Goal: Task Accomplishment & Management: Manage account settings

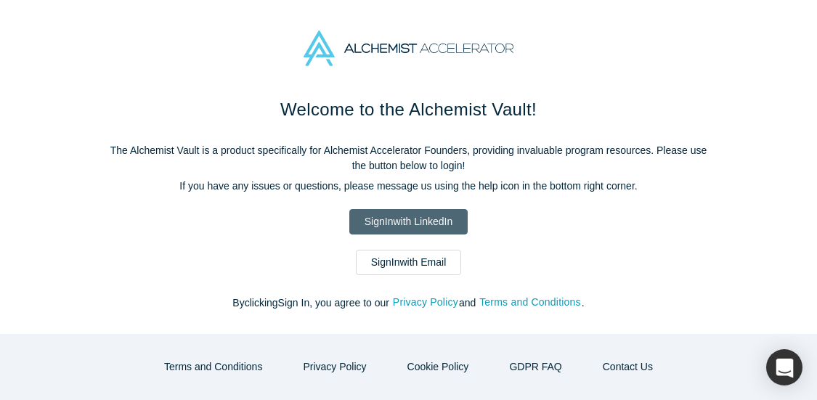
click at [409, 224] on link "Sign In with LinkedIn" at bounding box center [408, 221] width 118 height 25
click at [54, 134] on div "Welcome to the Alchemist Vault! The Alchemist Vault is a product specifically f…" at bounding box center [408, 215] width 817 height 237
